Goal: Find specific page/section: Find specific page/section

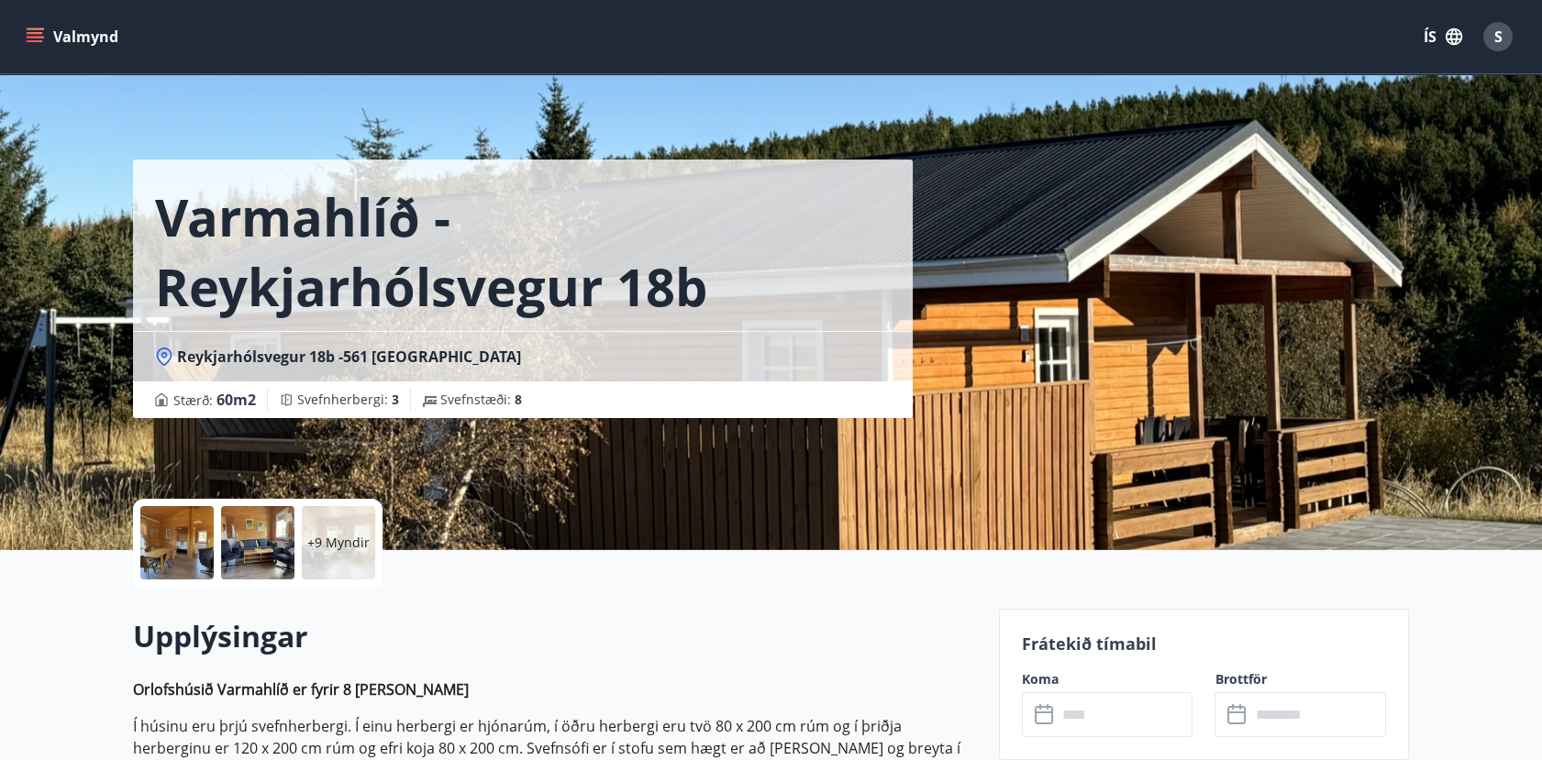
click at [59, 40] on button "Valmynd" at bounding box center [74, 36] width 104 height 33
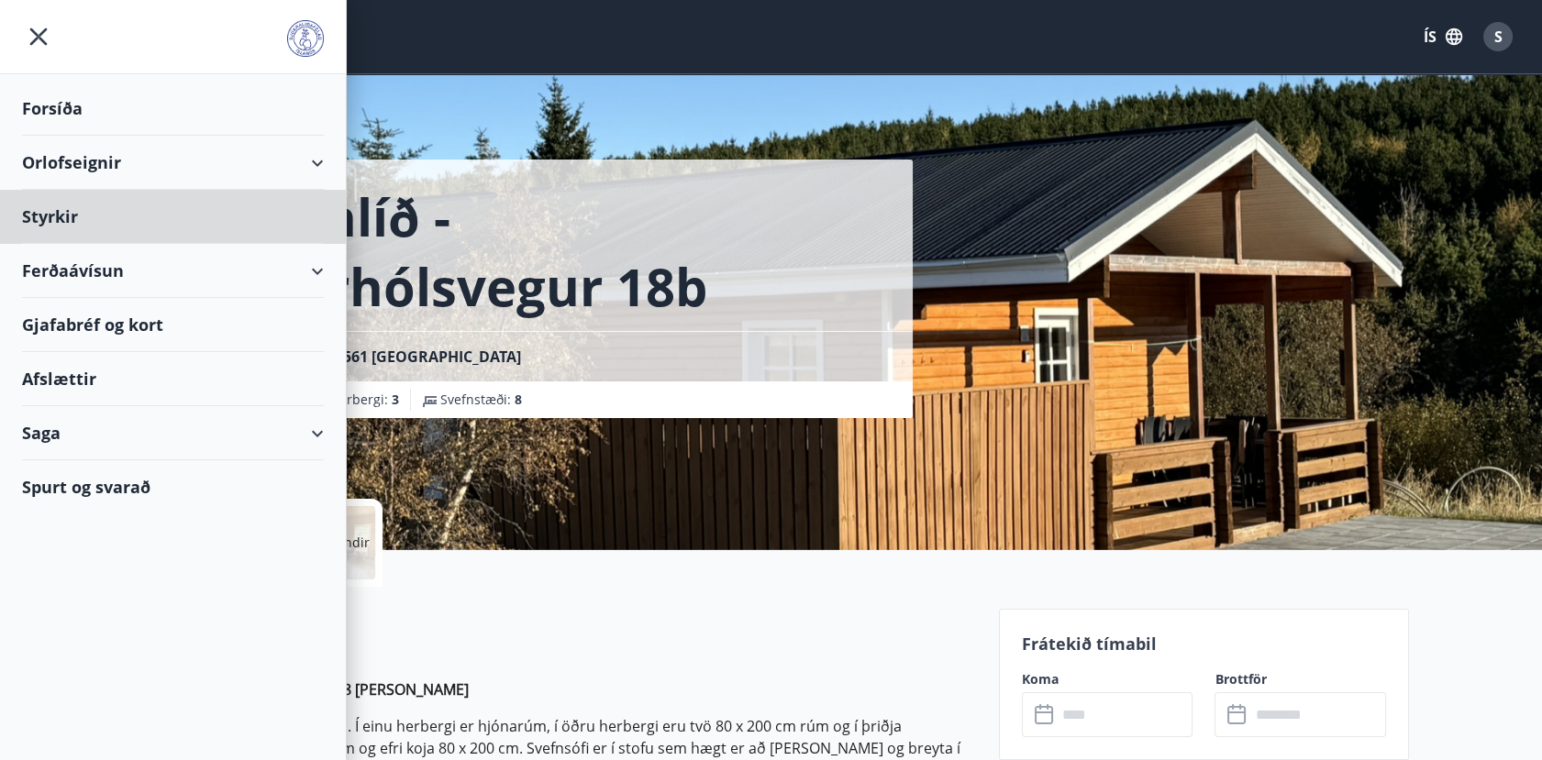
click at [55, 104] on div "Forsíða" at bounding box center [173, 109] width 302 height 54
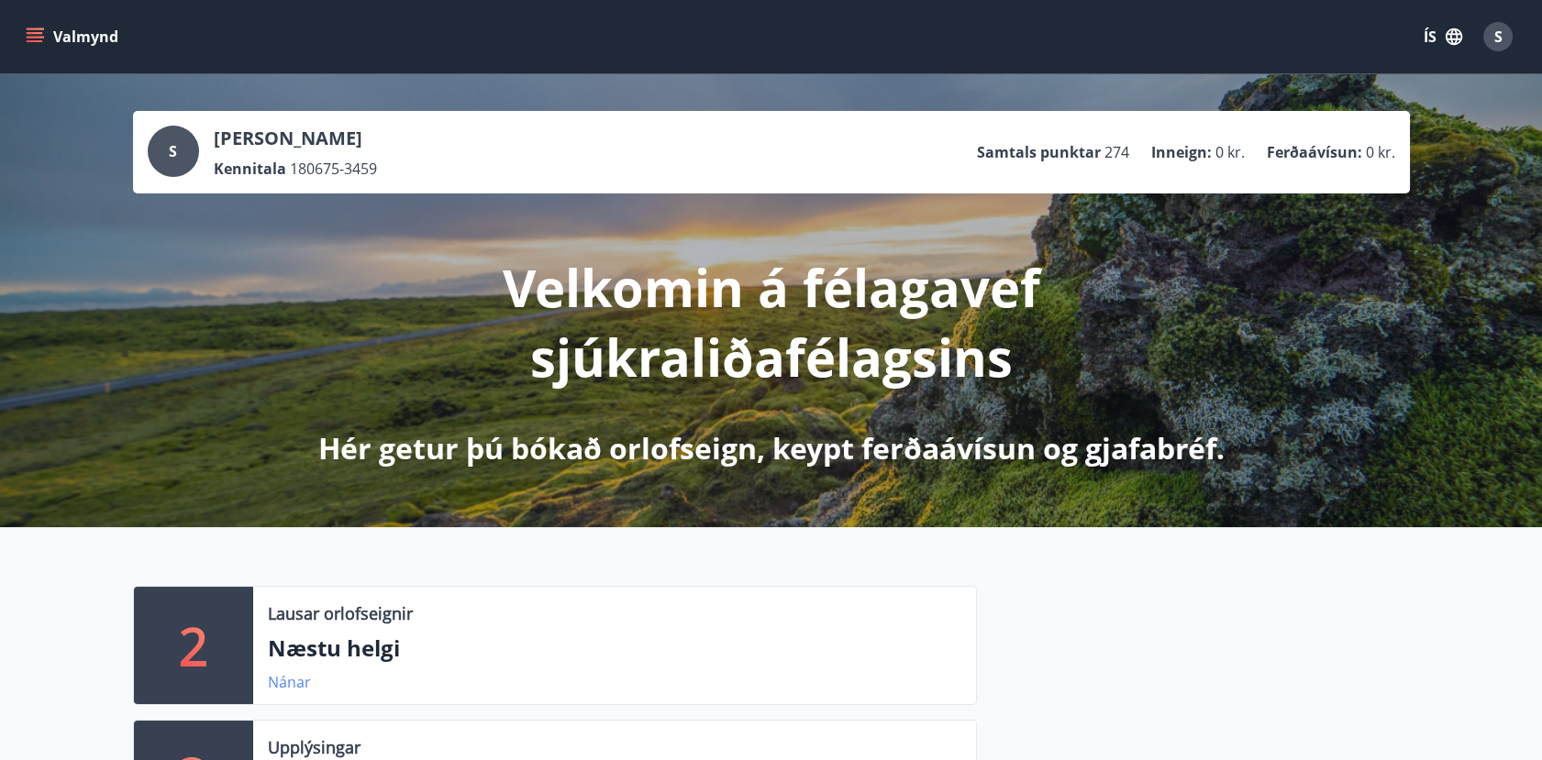
click at [292, 682] on link "Nánar" at bounding box center [289, 682] width 43 height 20
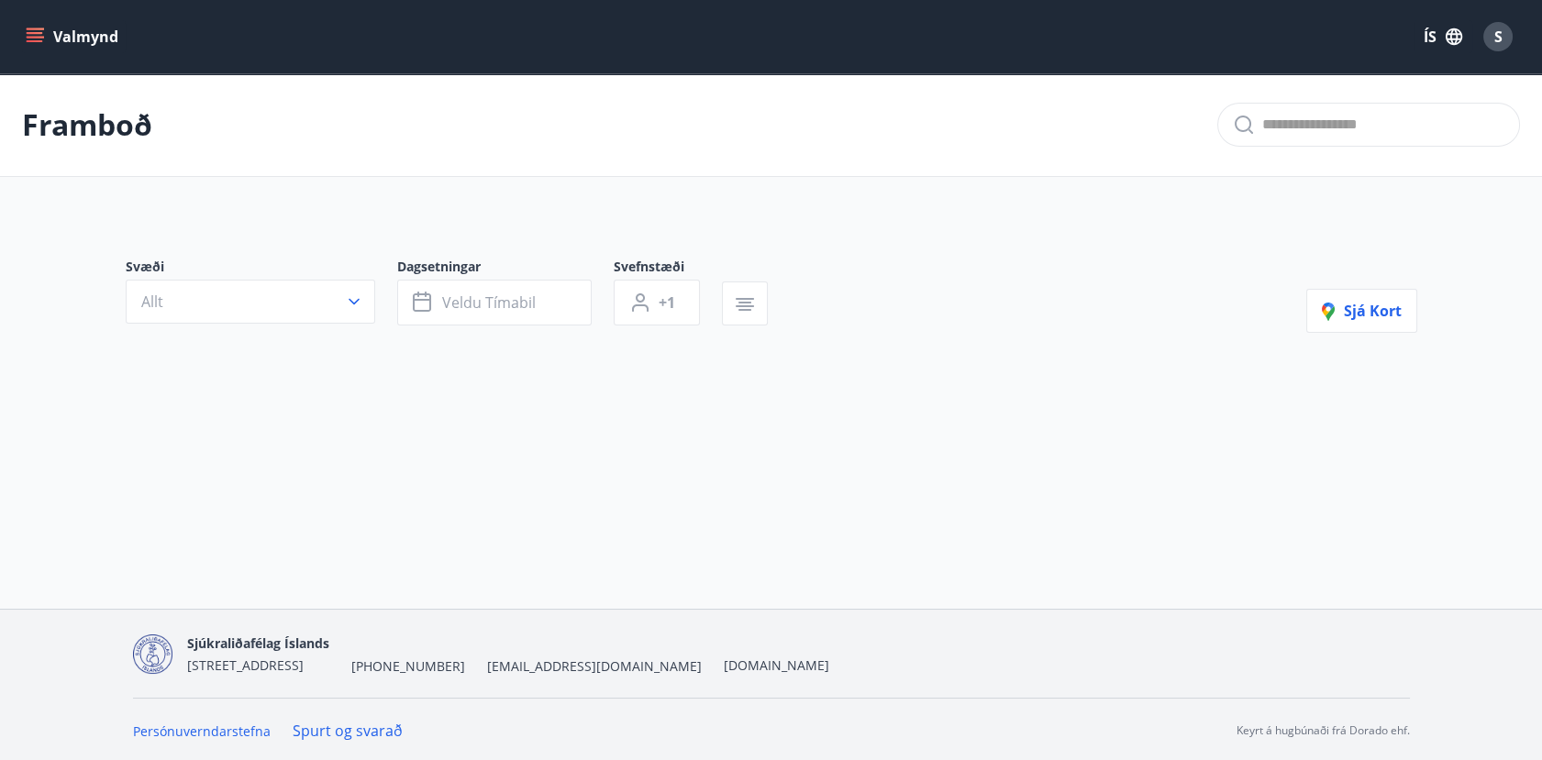
type input "*"
